Goal: Task Accomplishment & Management: Manage account settings

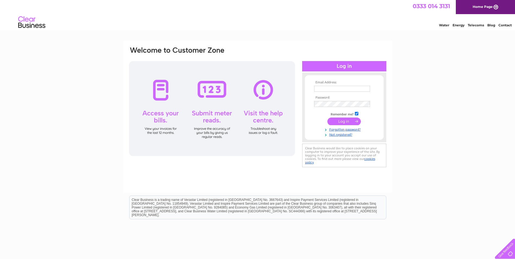
type input "thewhitehorseledston@gmail.com"
click at [348, 120] on input "submit" at bounding box center [343, 121] width 33 height 8
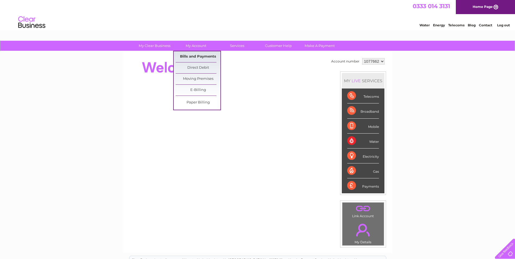
click at [199, 55] on link "Bills and Payments" at bounding box center [198, 56] width 45 height 11
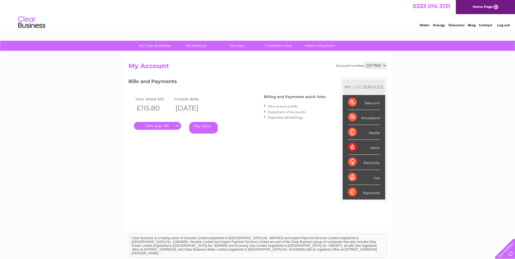
click at [168, 127] on link "." at bounding box center [157, 126] width 47 height 8
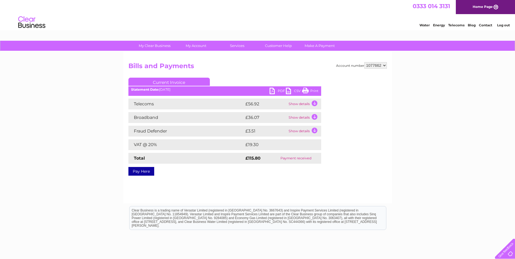
click at [272, 89] on link "PDF" at bounding box center [277, 92] width 16 height 8
